Goal: Transaction & Acquisition: Purchase product/service

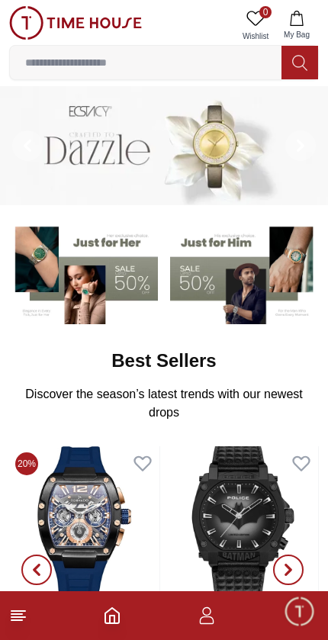
click at [304, 603] on span "Minimize live chat window" at bounding box center [299, 611] width 44 height 44
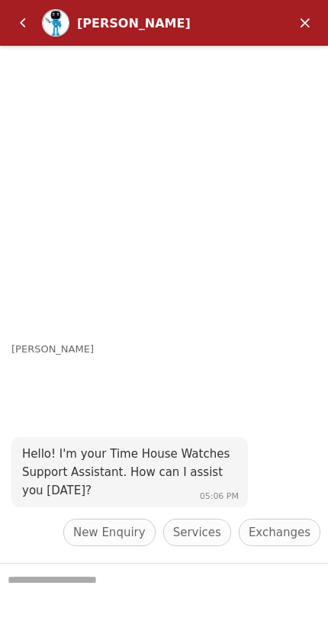
click at [301, 17] on em "Minimize" at bounding box center [305, 23] width 31 height 31
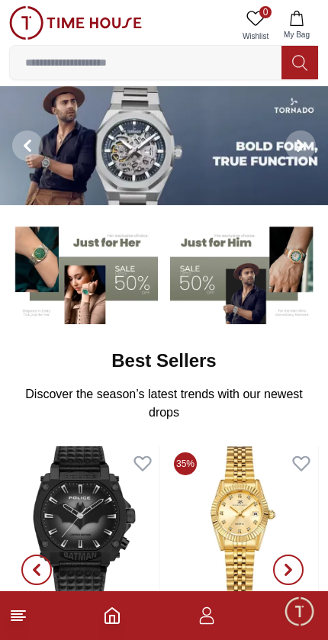
click at [212, 615] on icon "button" at bounding box center [207, 615] width 18 height 18
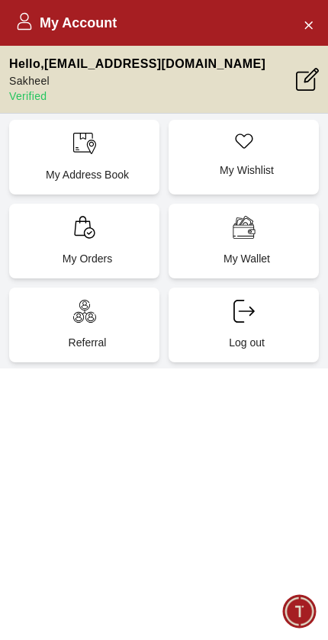
click at [60, 231] on div "My Orders" at bounding box center [84, 241] width 150 height 75
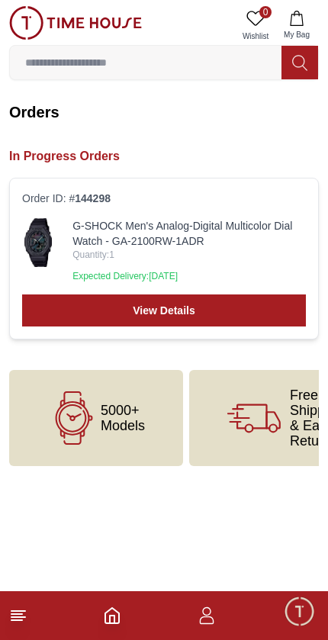
click at [31, 249] on img at bounding box center [38, 242] width 32 height 49
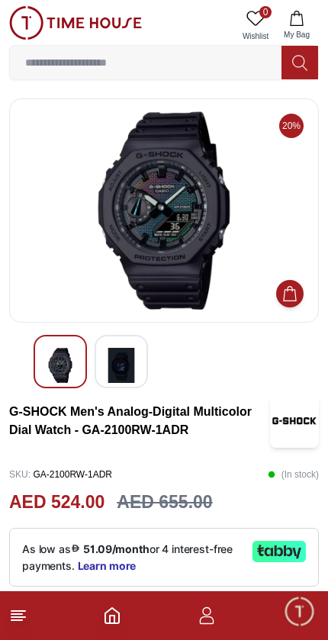
click at [126, 234] on img at bounding box center [164, 210] width 284 height 198
click at [55, 371] on img at bounding box center [60, 365] width 27 height 35
click at [98, 230] on img at bounding box center [164, 210] width 284 height 198
